Goal: Task Accomplishment & Management: Complete application form

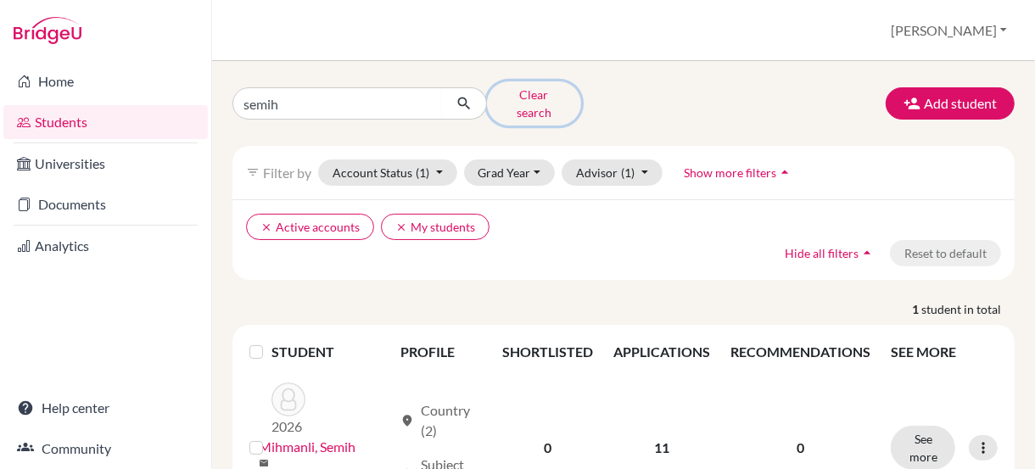
click at [522, 95] on button "Clear search" at bounding box center [534, 103] width 94 height 44
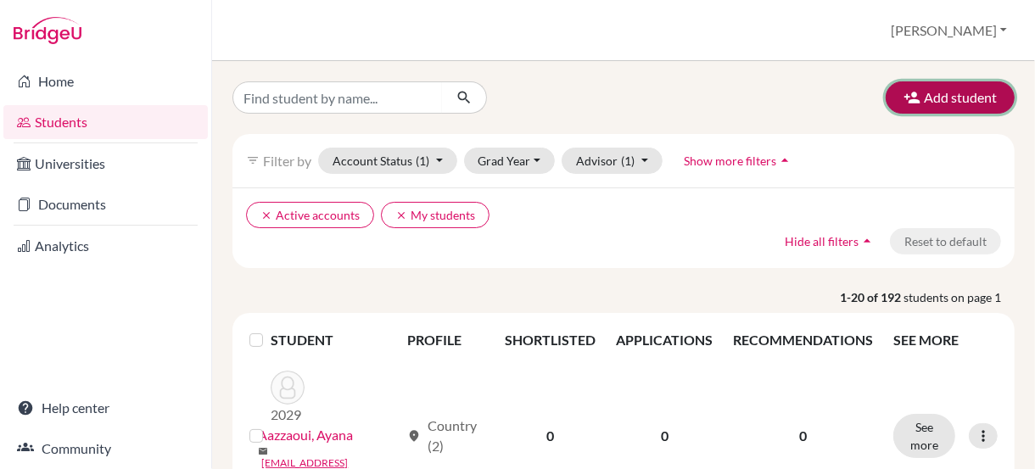
click at [963, 85] on button "Add student" at bounding box center [949, 97] width 129 height 32
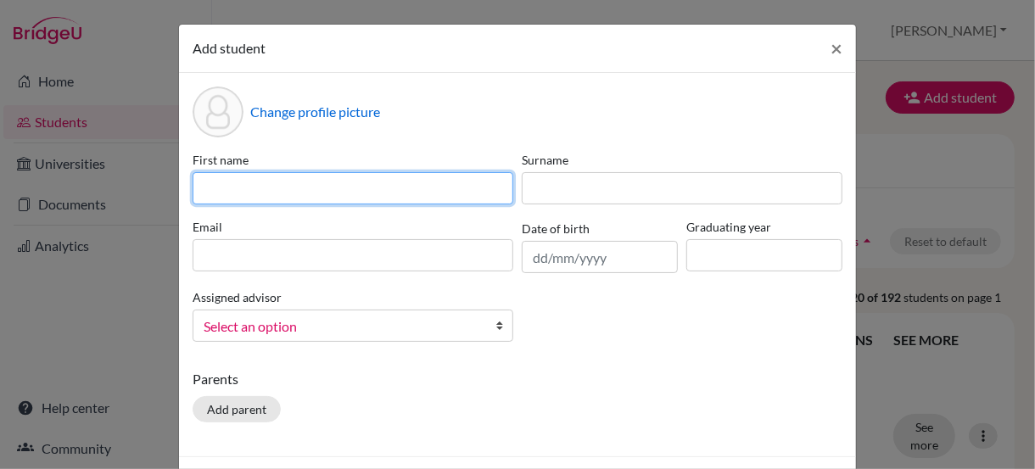
click at [272, 194] on input at bounding box center [353, 188] width 321 height 32
type input "Charlotte"
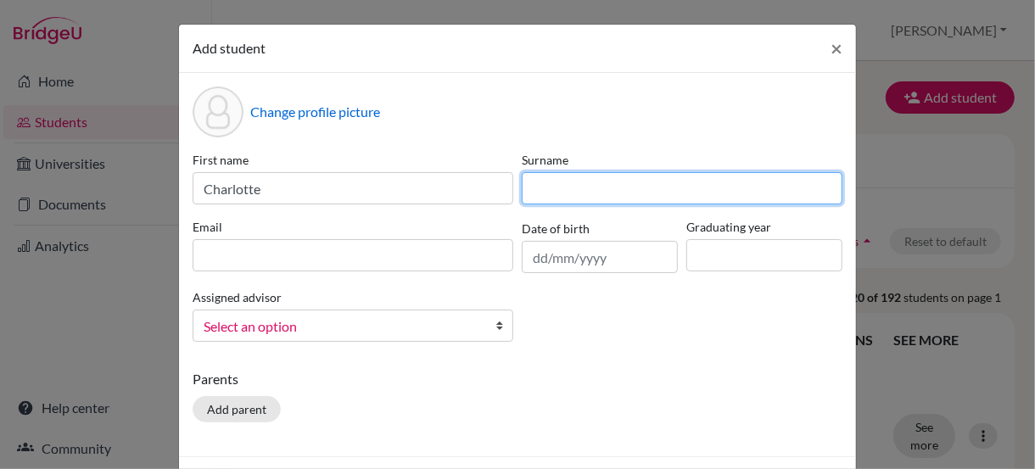
click at [645, 190] on input at bounding box center [682, 188] width 321 height 32
type input "[PERSON_NAME]"
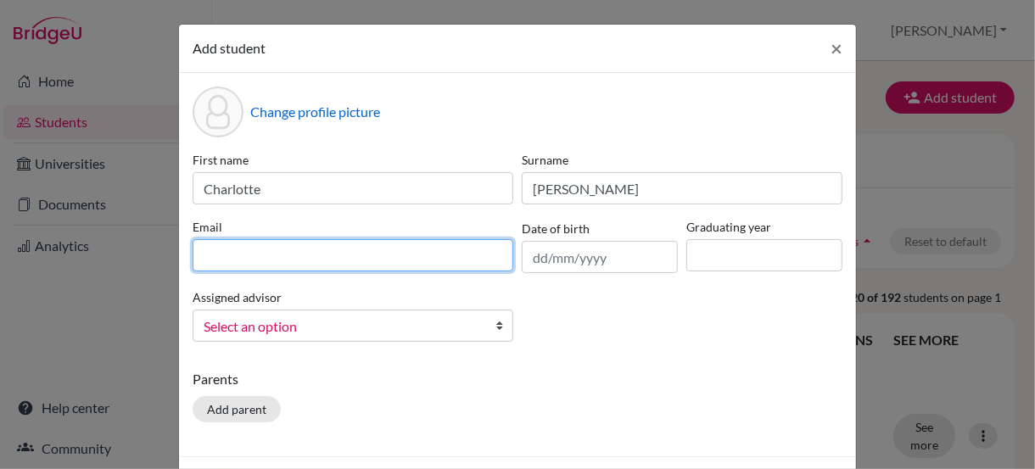
click at [438, 256] on input at bounding box center [353, 255] width 321 height 32
type input "[EMAIL_ADDRESS][PERSON_NAME][DOMAIN_NAME]"
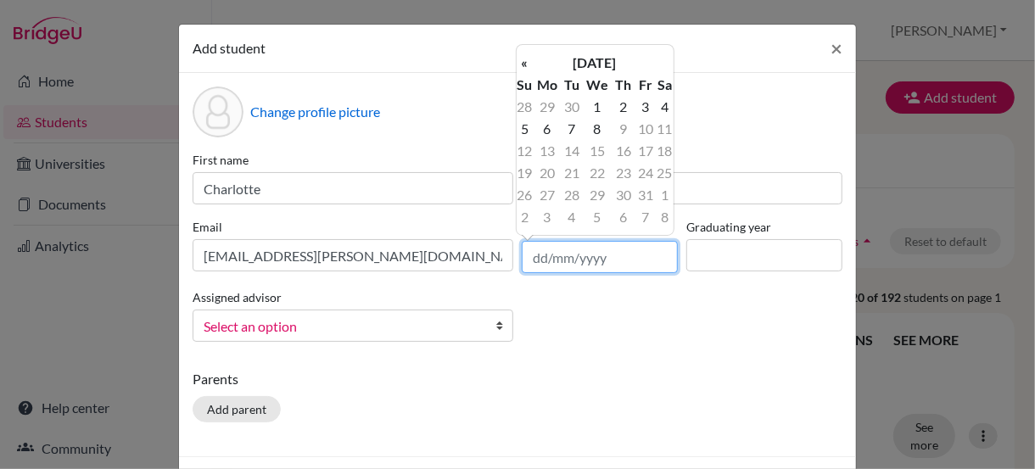
click at [627, 259] on input "text" at bounding box center [600, 257] width 156 height 32
type input "[DATE]"
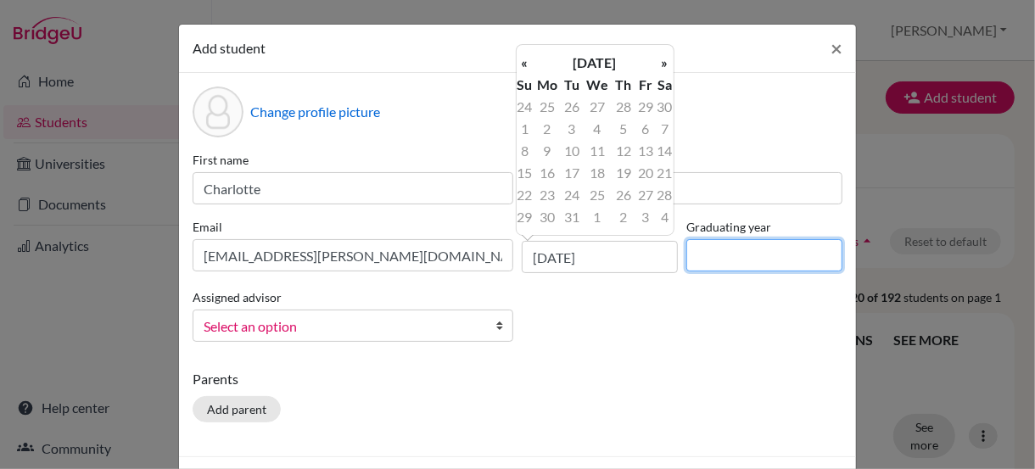
click at [777, 254] on input at bounding box center [764, 255] width 156 height 32
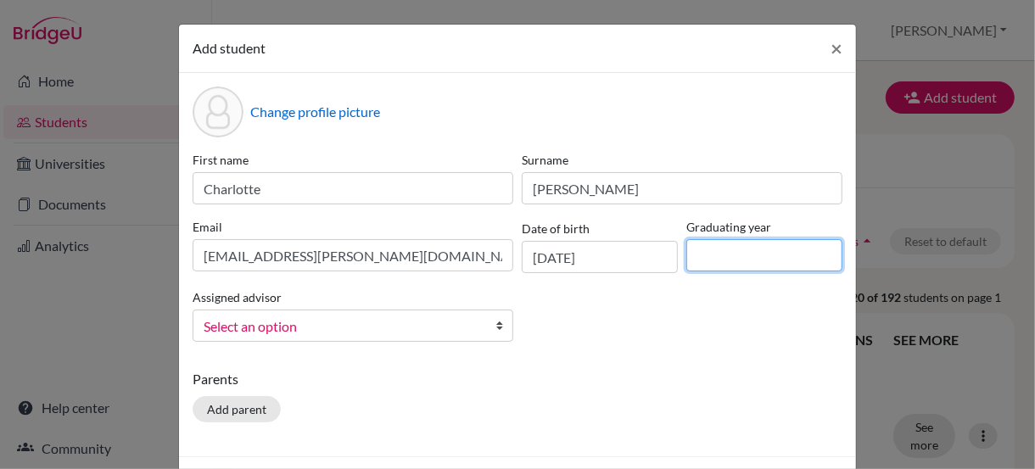
type input "2029"
click at [682, 393] on div "Parents Add parent" at bounding box center [518, 399] width 650 height 60
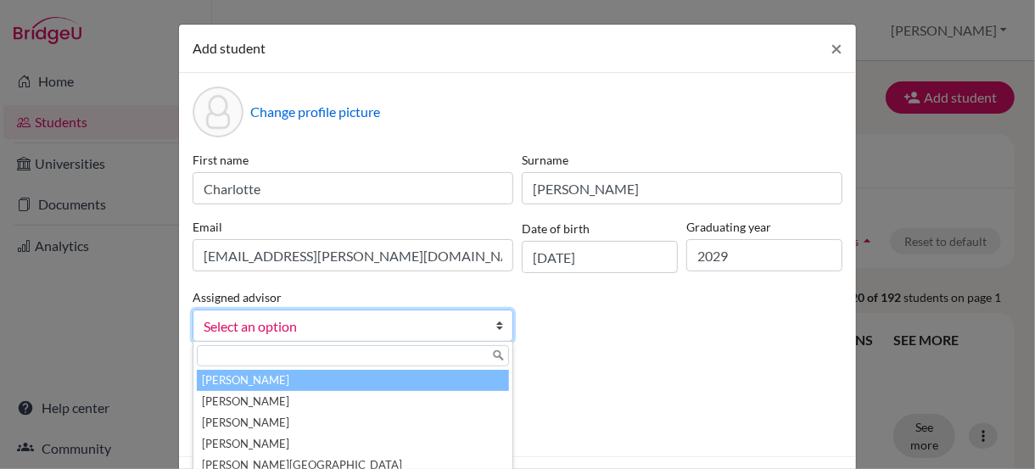
click at [483, 324] on link "Select an option" at bounding box center [353, 326] width 321 height 32
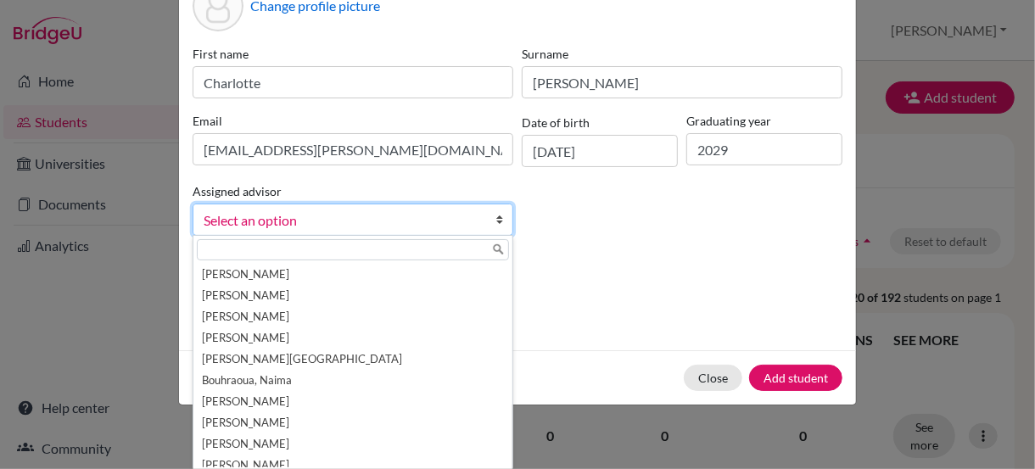
click at [495, 215] on b at bounding box center [503, 219] width 17 height 31
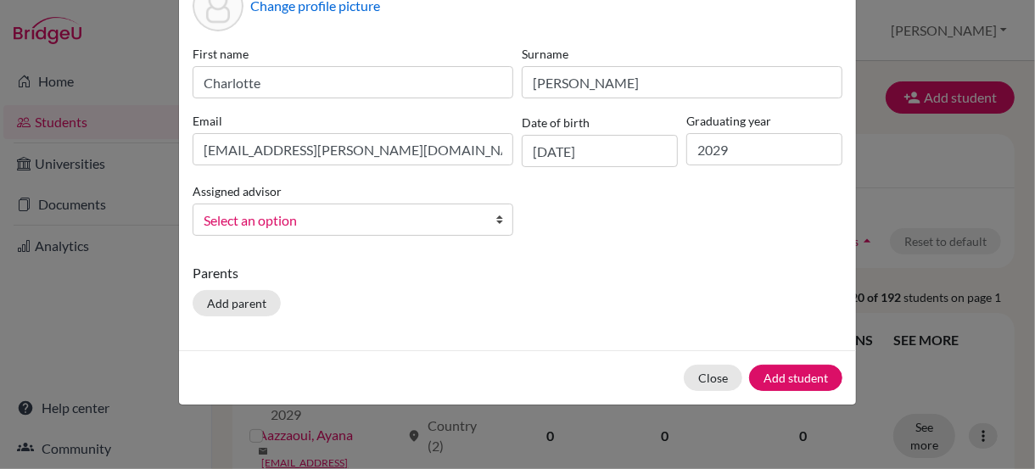
click at [273, 219] on span "Select an option" at bounding box center [342, 220] width 276 height 22
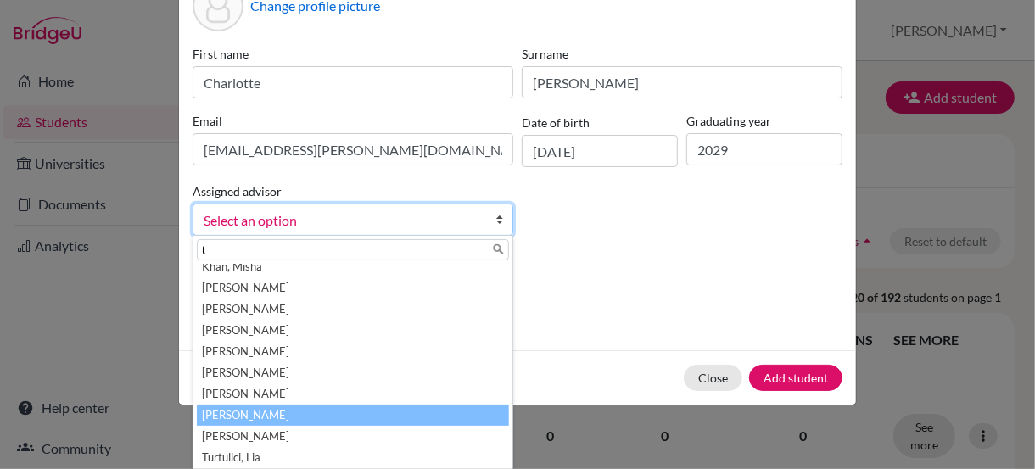
scroll to position [63, 0]
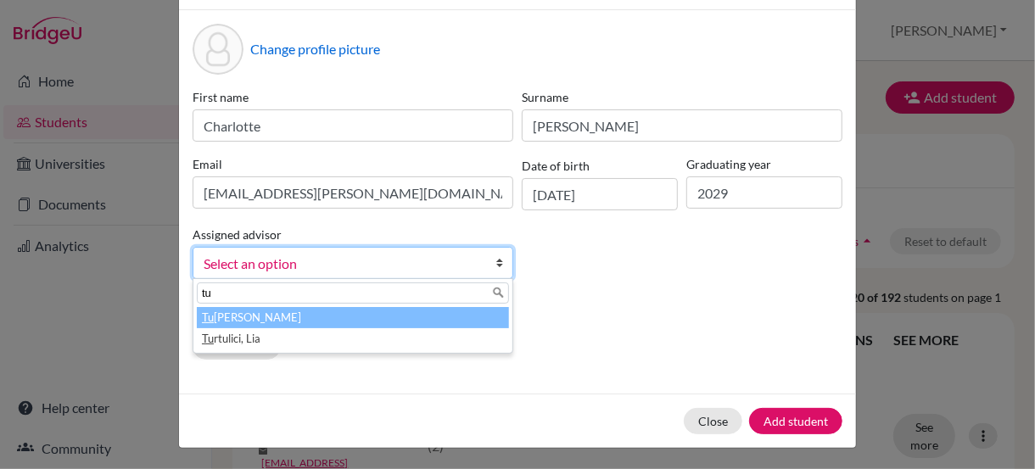
type input "tu"
click at [219, 315] on li "Tu [PERSON_NAME]" at bounding box center [353, 317] width 312 height 21
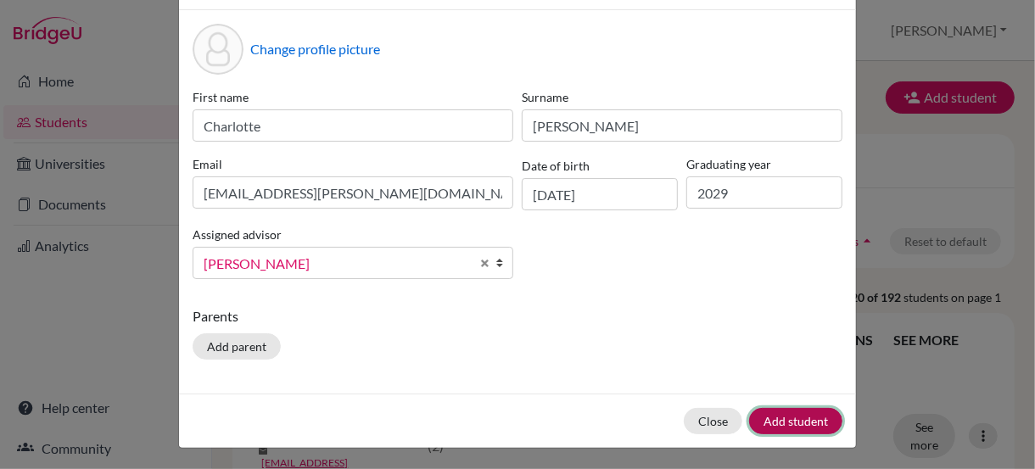
click at [784, 414] on button "Add student" at bounding box center [795, 421] width 93 height 26
